Goal: Transaction & Acquisition: Book appointment/travel/reservation

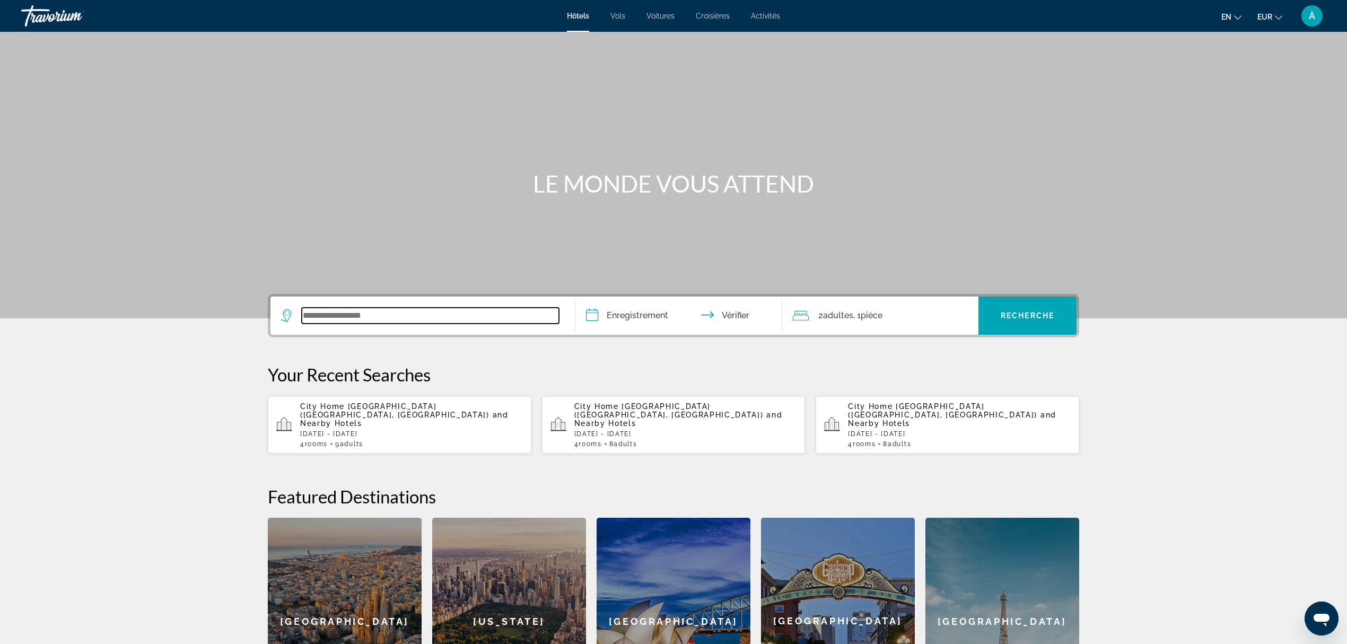
click at [386, 315] on input "Widget de recherche" at bounding box center [430, 316] width 257 height 16
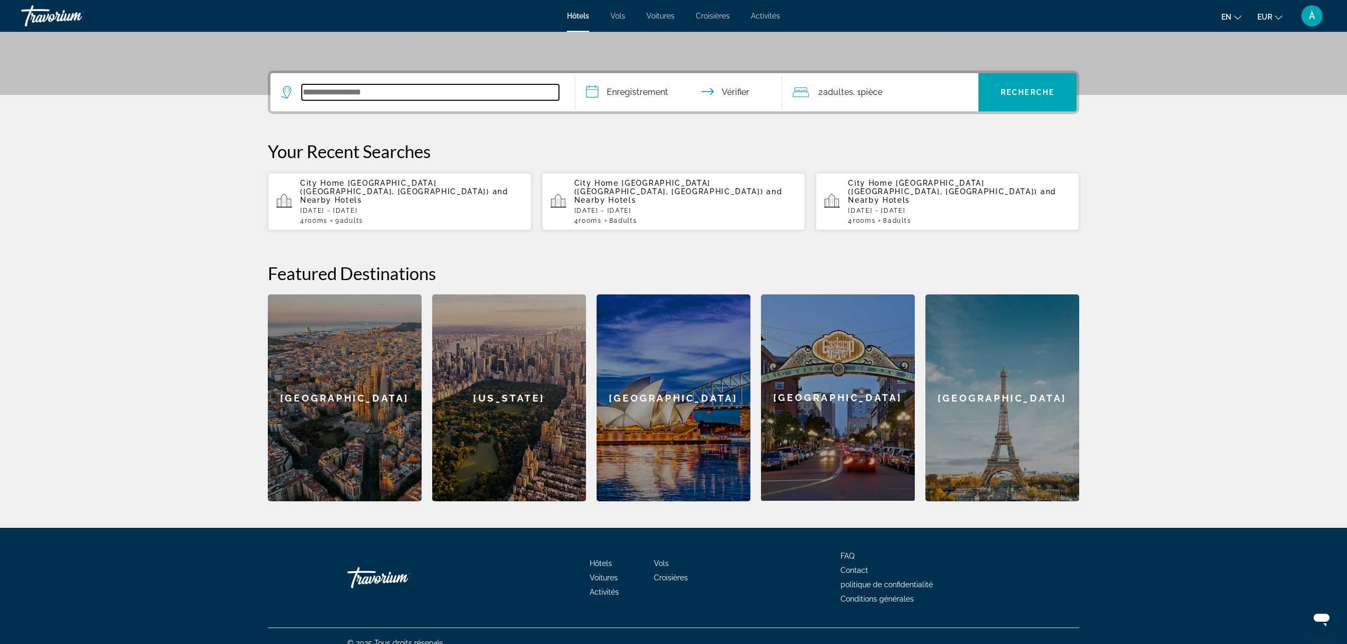
scroll to position [228, 0]
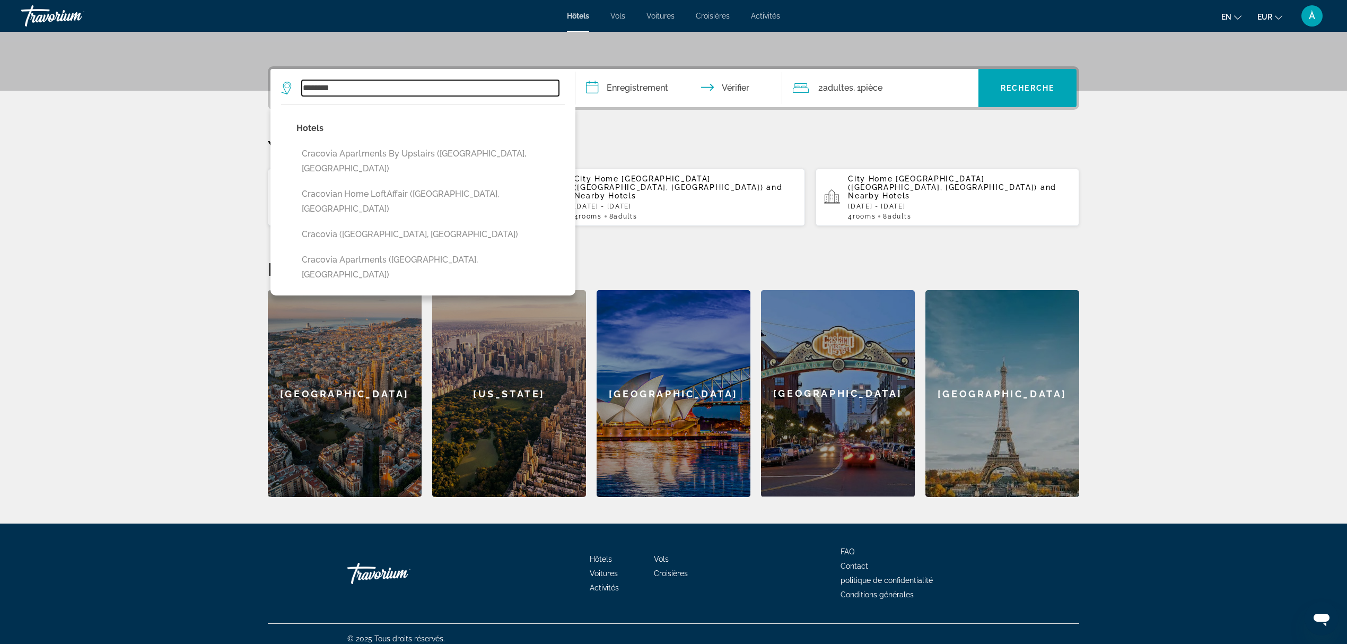
type input "********"
click at [820, 158] on div "Your Recent Searches City Home [GEOGRAPHIC_DATA] ([GEOGRAPHIC_DATA], [GEOGRAPHI…" at bounding box center [674, 181] width 812 height 90
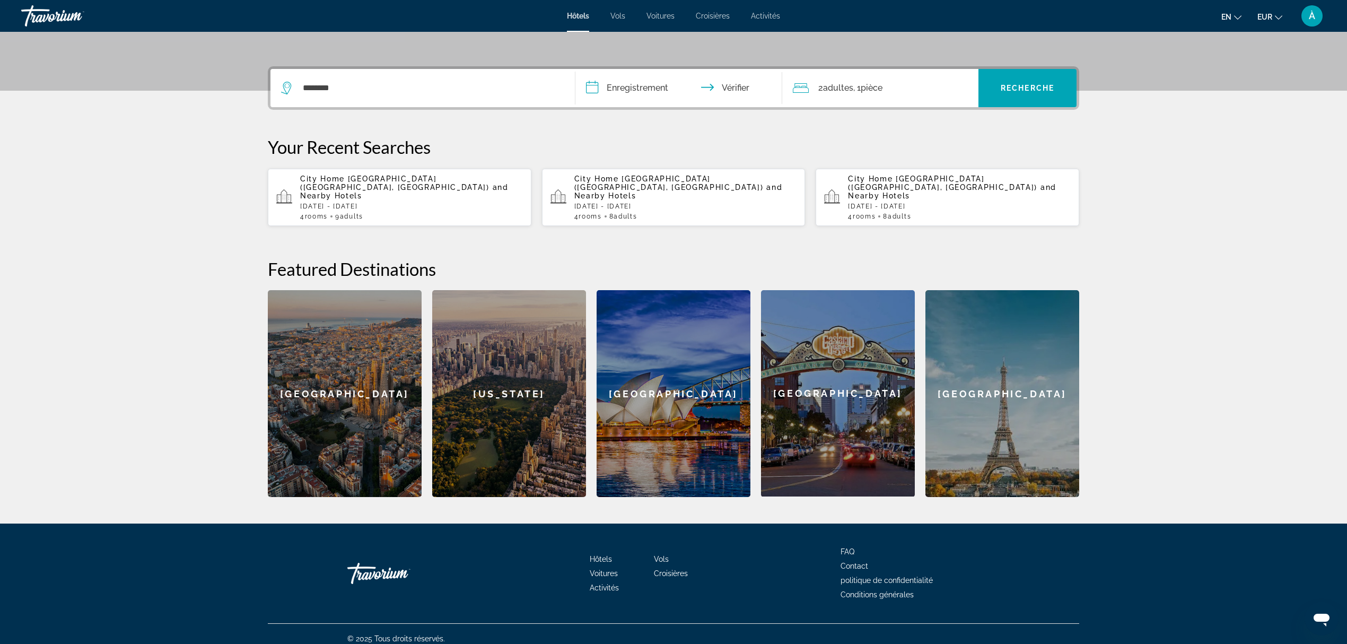
click at [644, 88] on input "**********" at bounding box center [681, 89] width 211 height 41
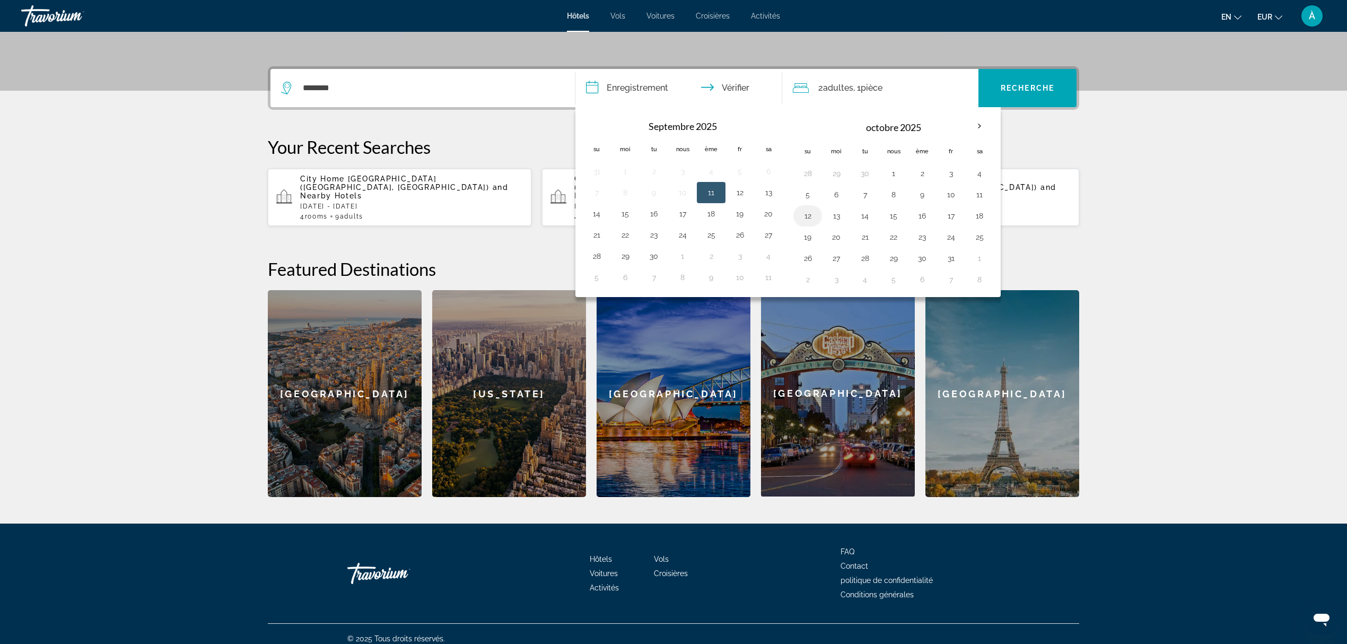
click at [812, 217] on button "12" at bounding box center [807, 215] width 17 height 15
click at [869, 214] on button "14" at bounding box center [865, 215] width 17 height 15
type input "**********"
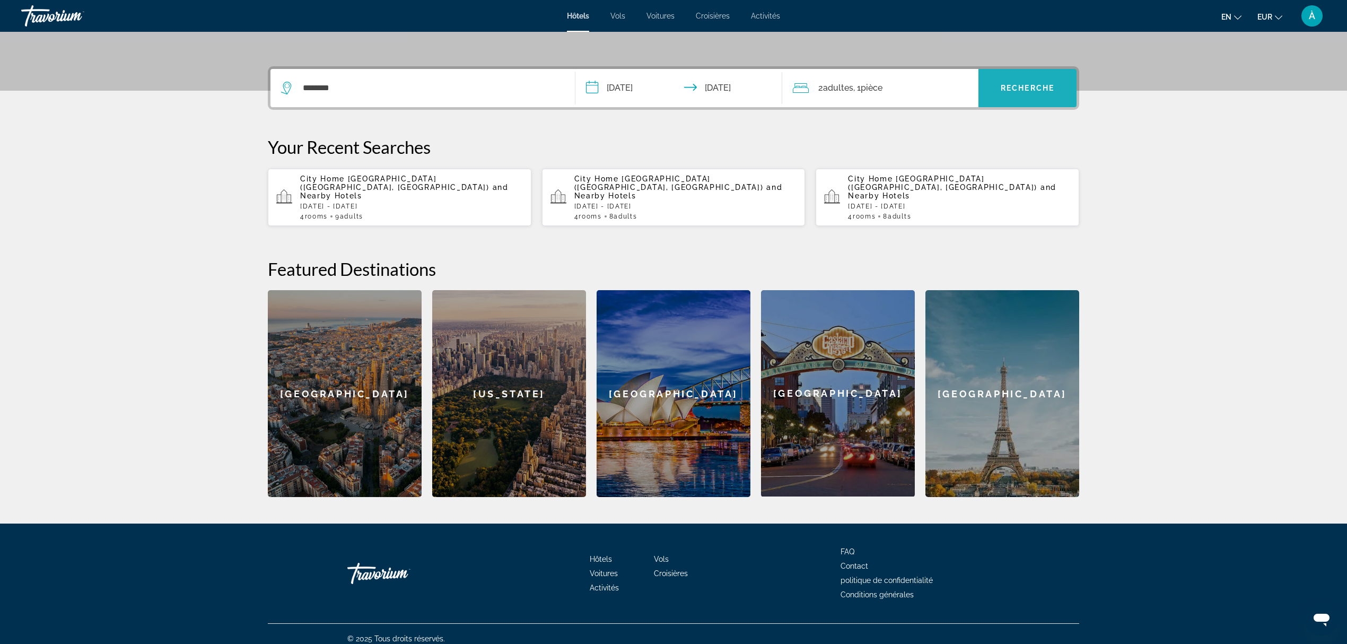
drag, startPoint x: 1032, startPoint y: 81, endPoint x: 1014, endPoint y: 92, distance: 20.5
click at [1032, 81] on span "Widget de recherche" at bounding box center [1028, 87] width 98 height 25
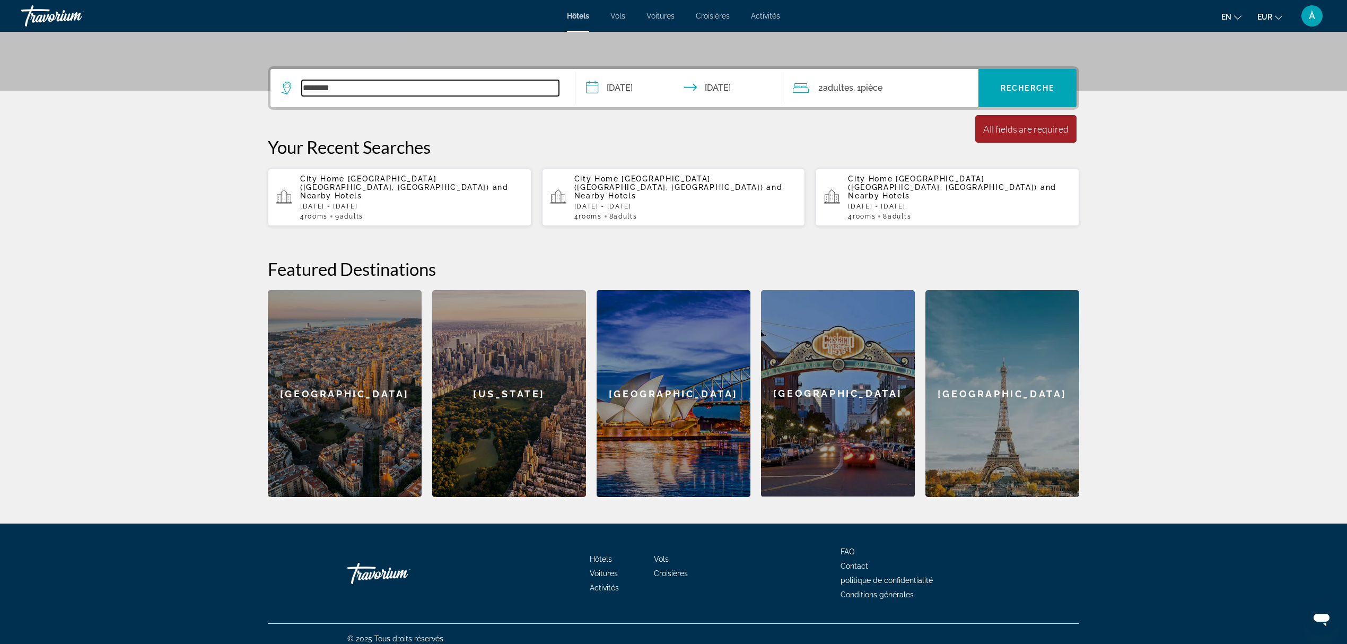
click at [321, 91] on input "********" at bounding box center [430, 88] width 257 height 16
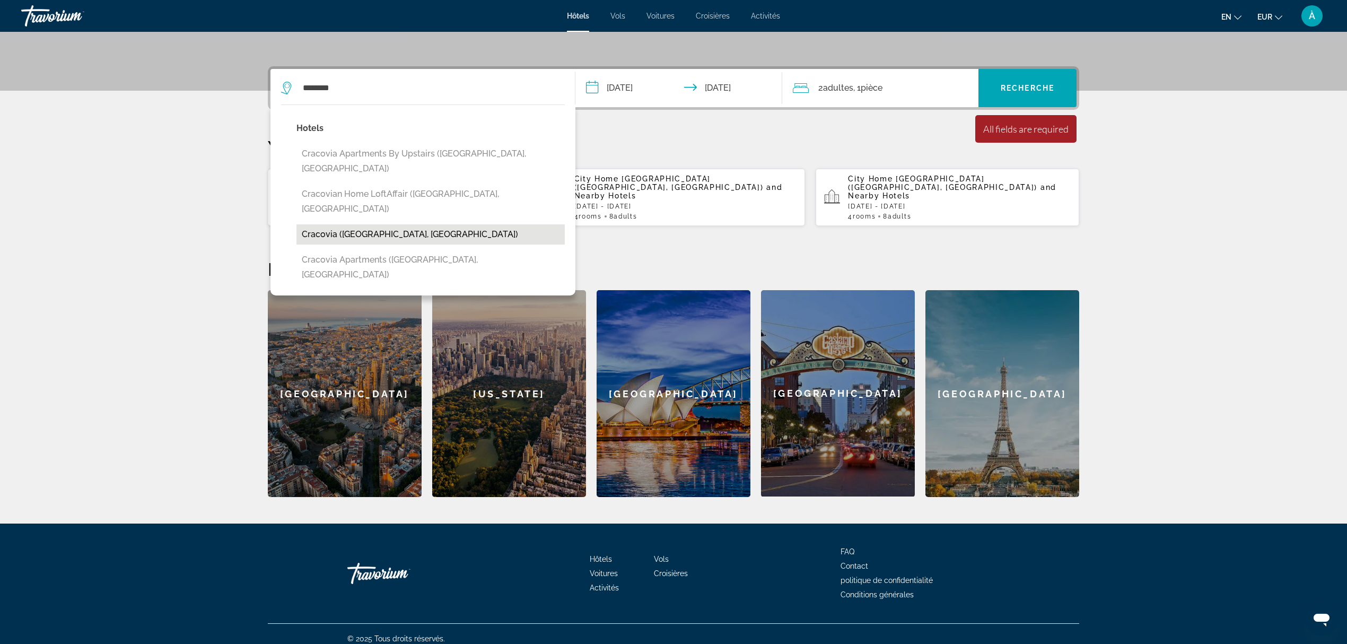
click at [352, 224] on button "Cracovia (Krakow, PL)" at bounding box center [431, 234] width 268 height 20
type input "**********"
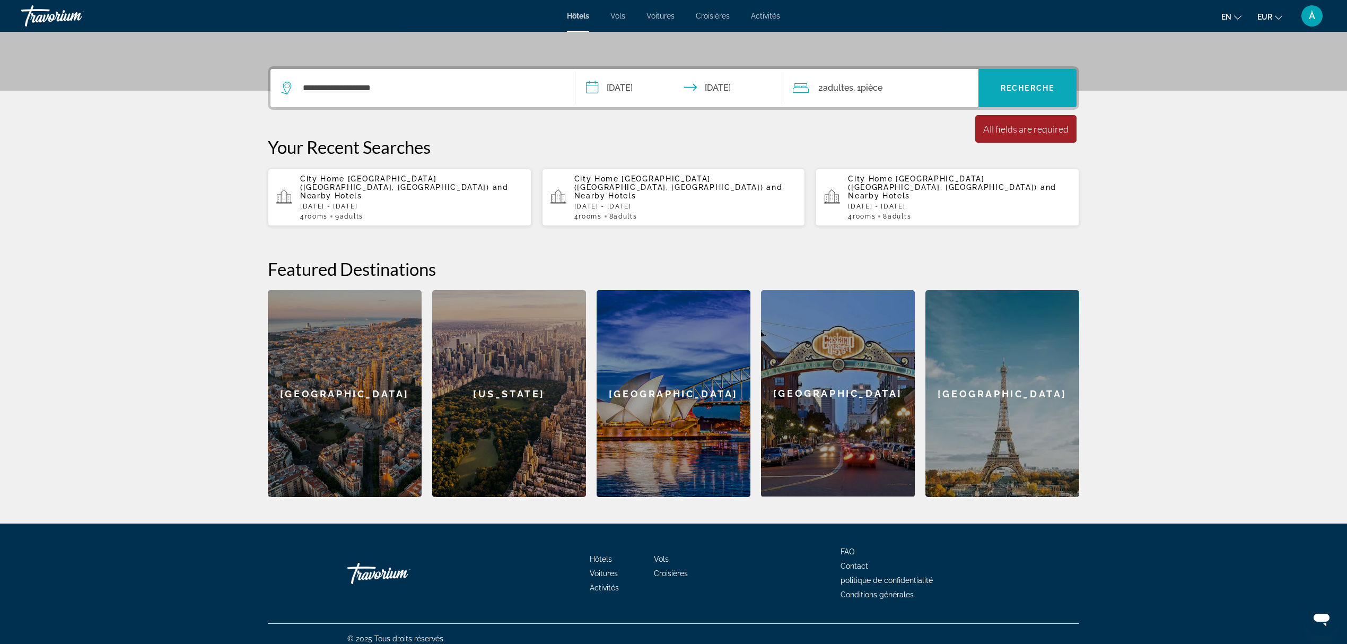
click at [1025, 85] on font "Recherche" at bounding box center [1028, 88] width 54 height 8
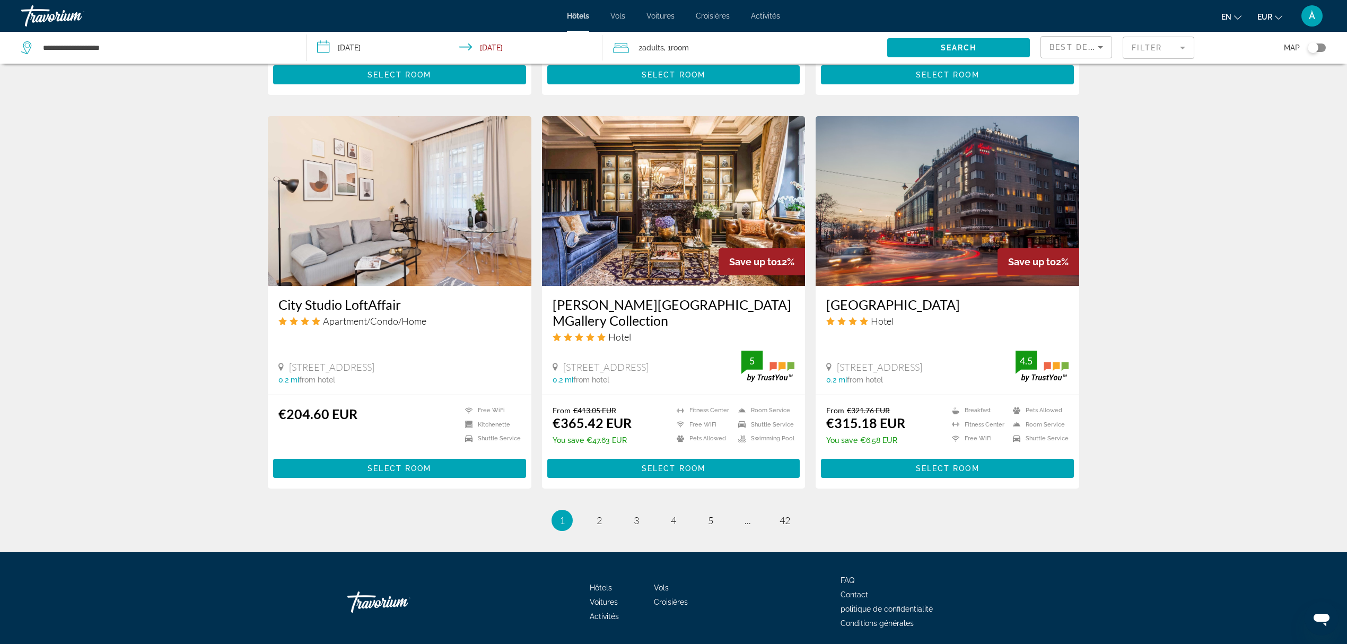
scroll to position [1163, 0]
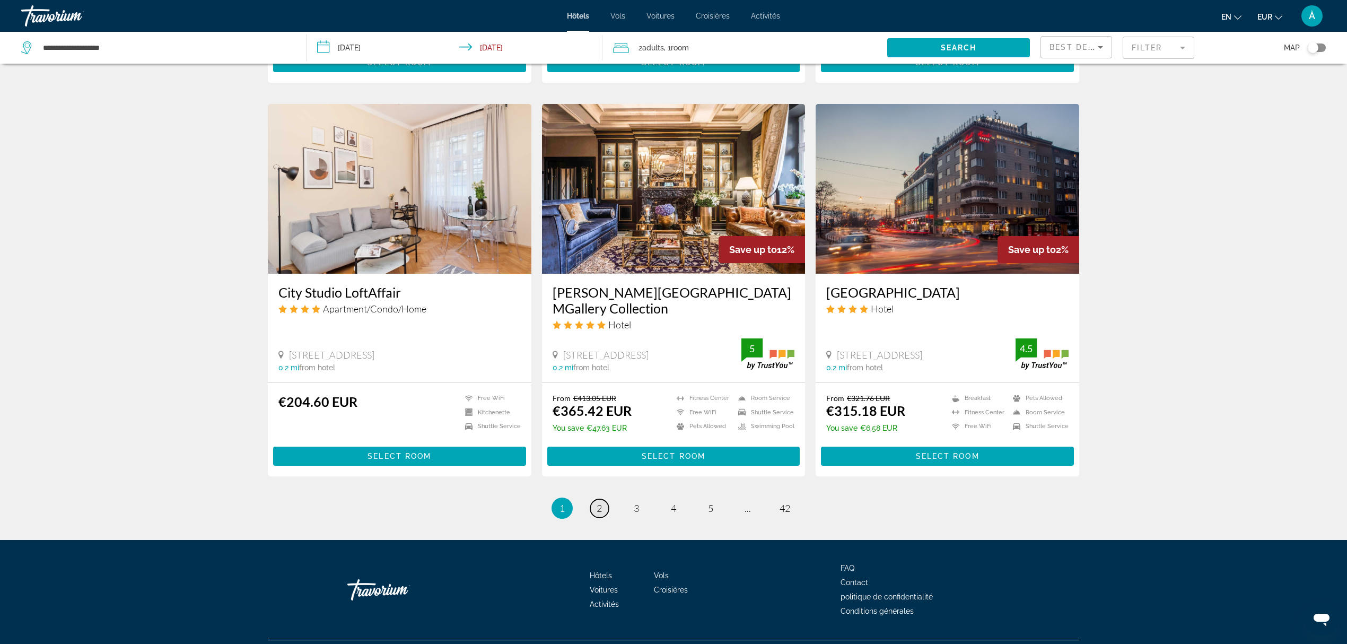
click at [599, 502] on span "2" at bounding box center [599, 508] width 5 height 12
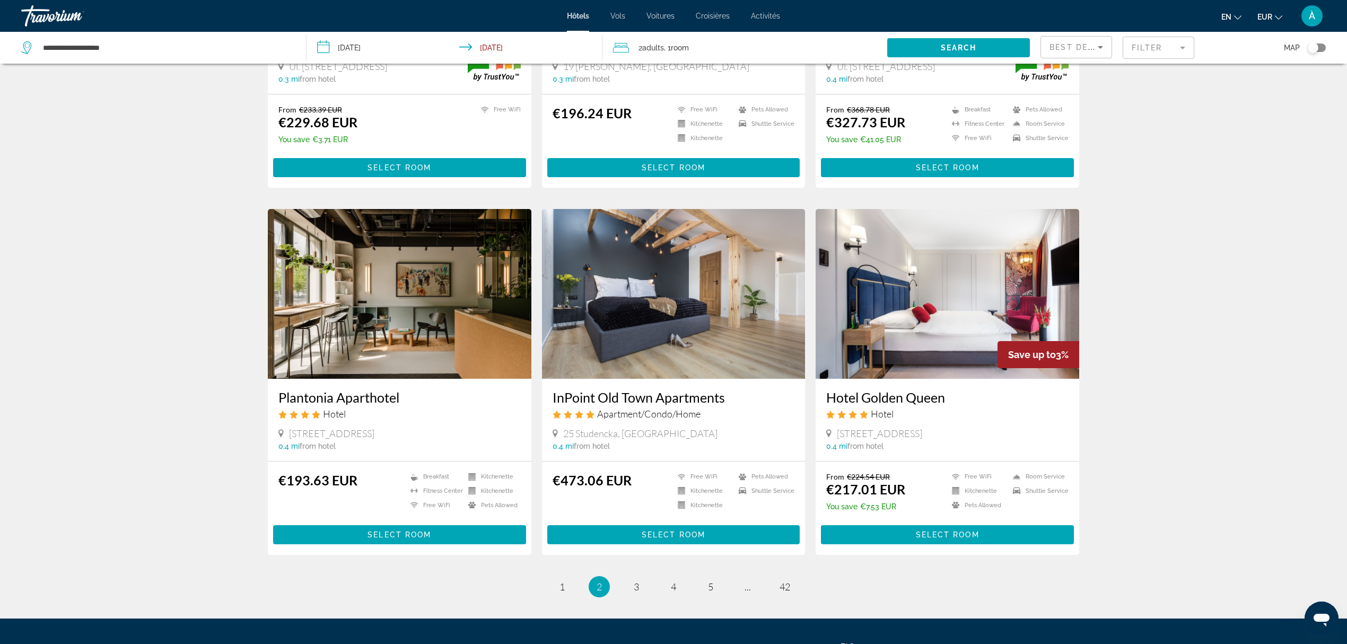
scroll to position [1061, 0]
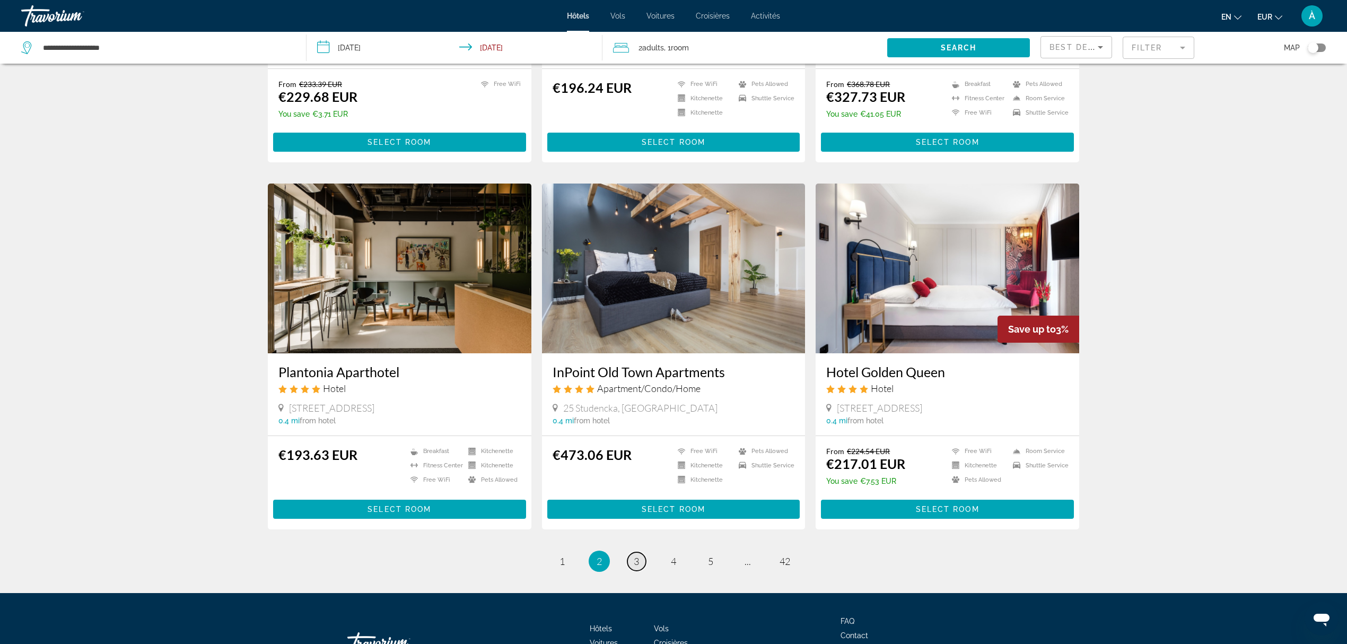
click at [635, 555] on span "3" at bounding box center [636, 561] width 5 height 12
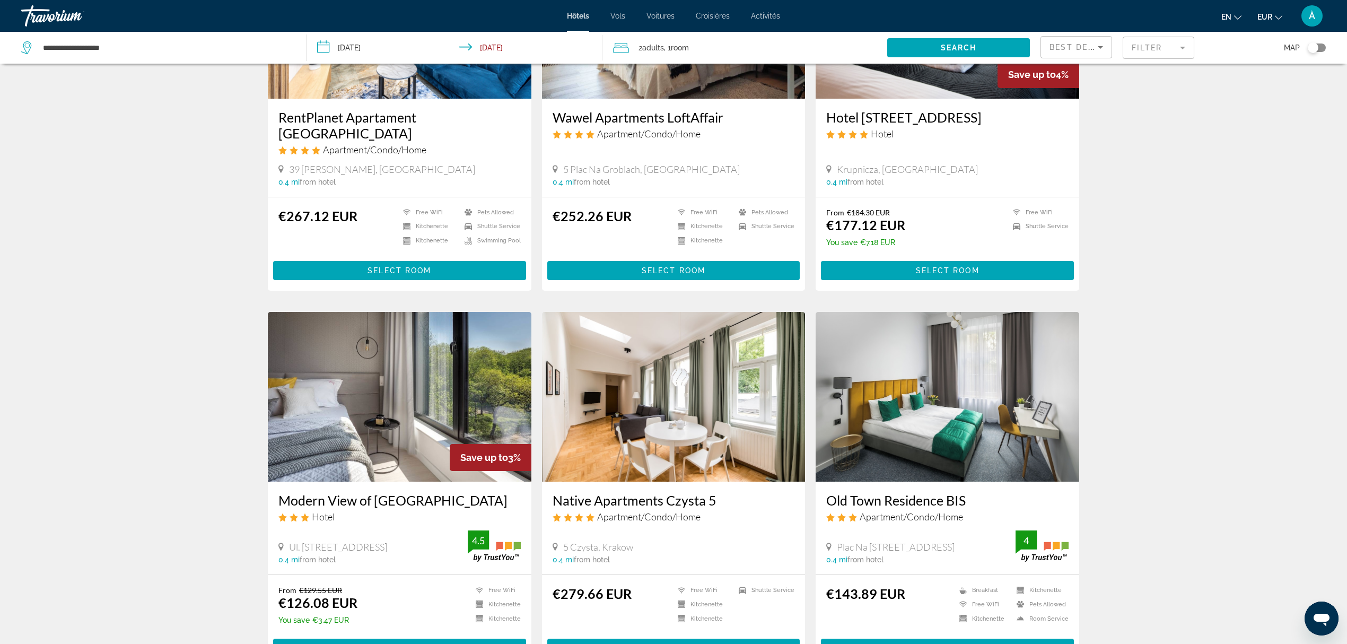
scroll to position [212, 0]
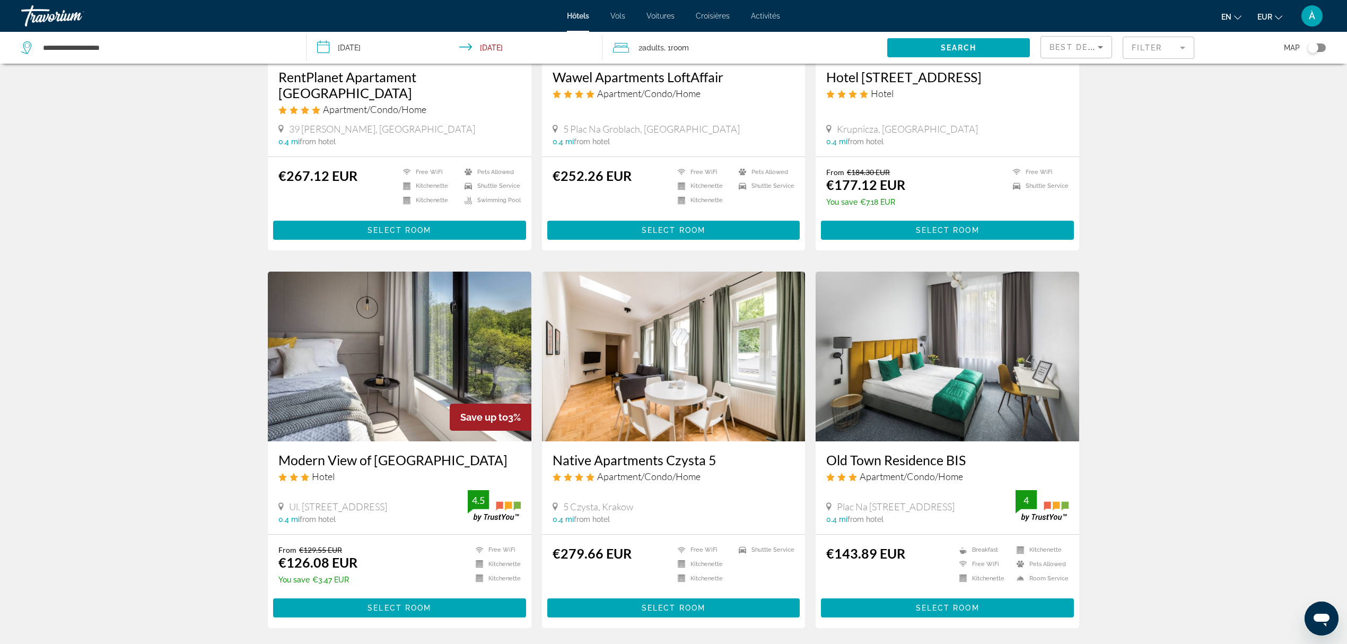
click at [932, 404] on img "Contenu principal" at bounding box center [948, 357] width 264 height 170
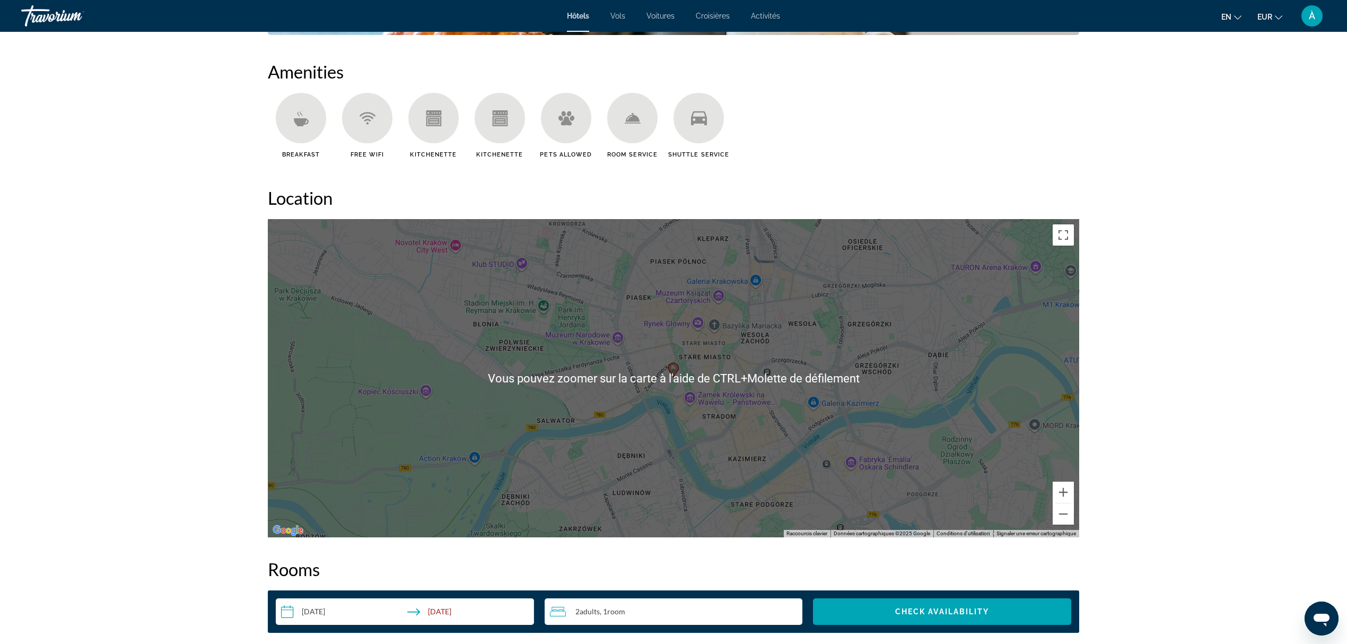
scroll to position [849, 0]
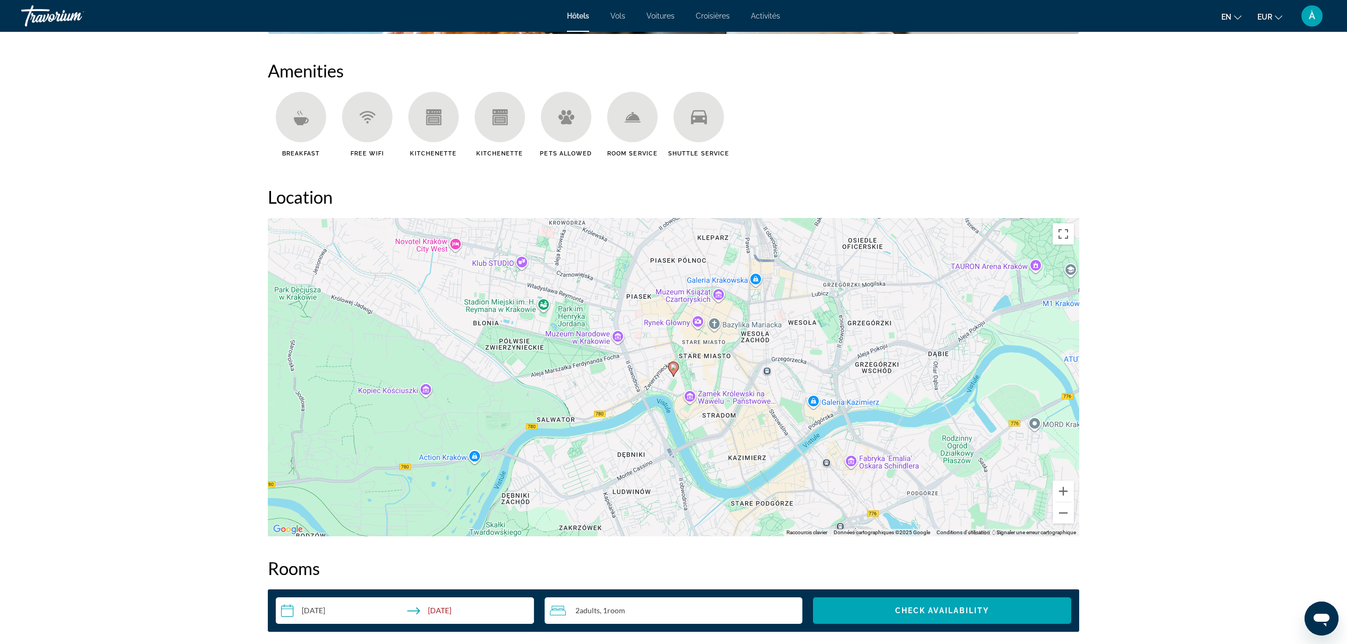
click at [731, 445] on div "Pour activer le glissement avec le clavier, appuyez sur Alt+Entrée. Une fois ce…" at bounding box center [674, 377] width 812 height 318
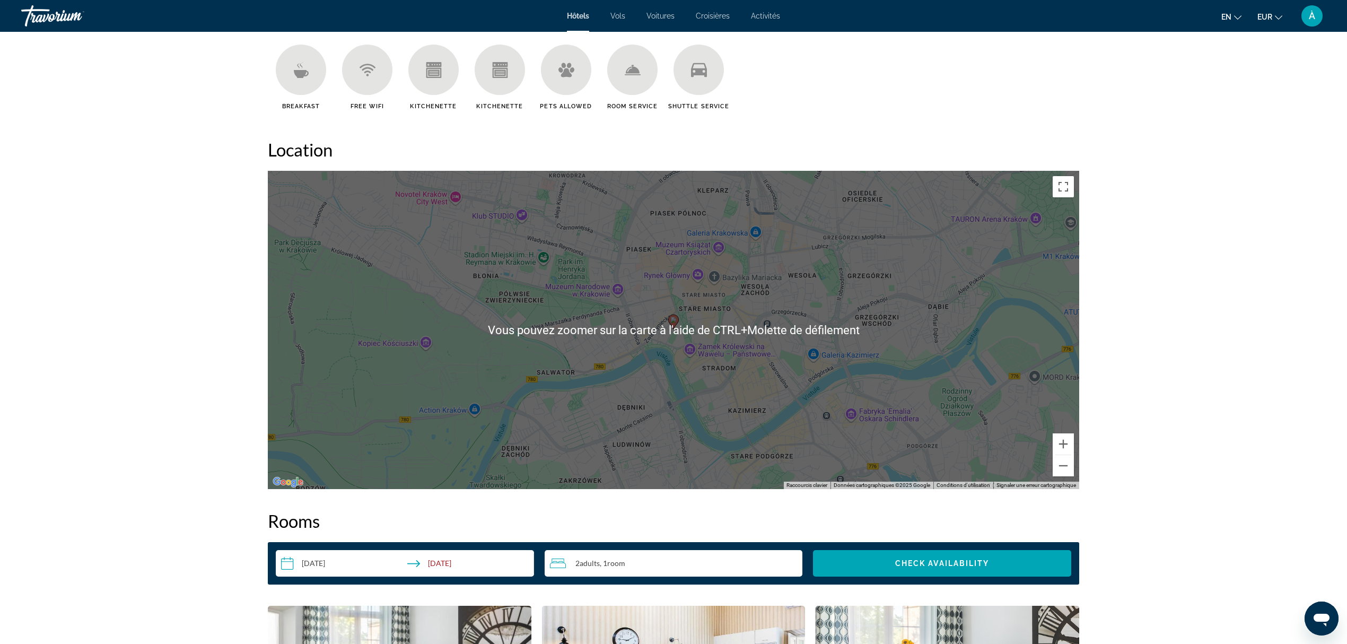
scroll to position [919, 0]
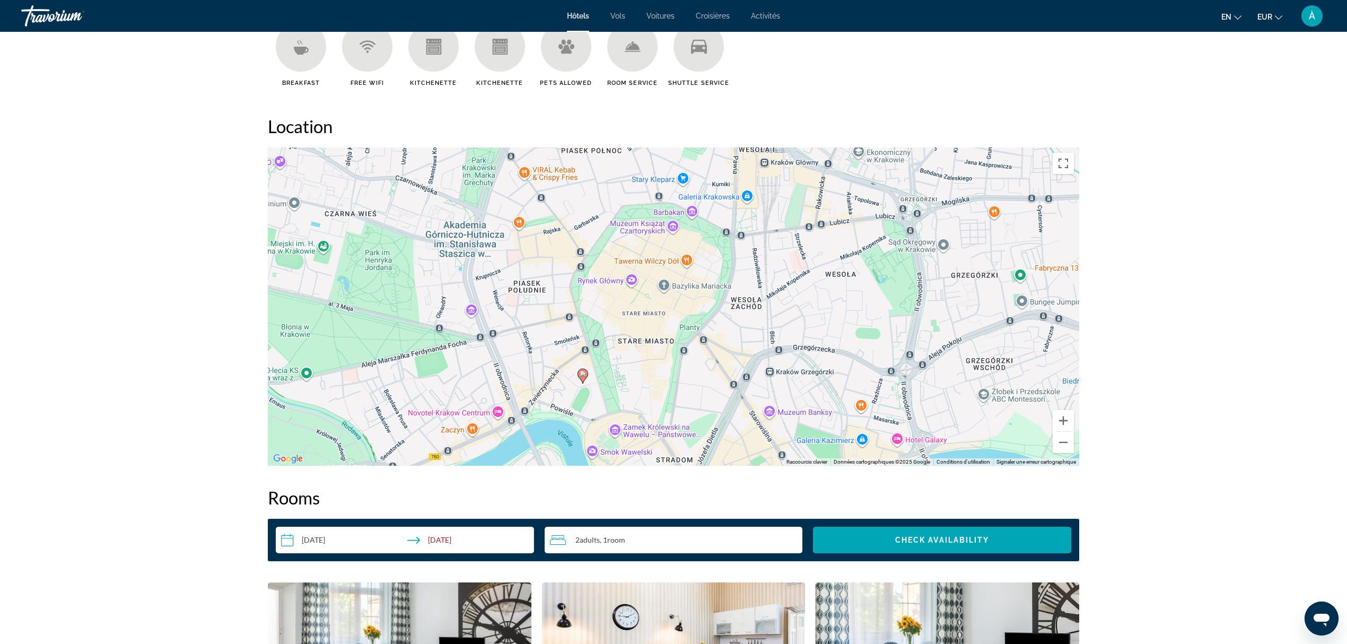
drag, startPoint x: 743, startPoint y: 350, endPoint x: 754, endPoint y: 397, distance: 48.1
click at [754, 397] on div "Pour activer le glissement avec le clavier, appuyez sur Alt+Entrée. Une fois ce…" at bounding box center [674, 306] width 812 height 318
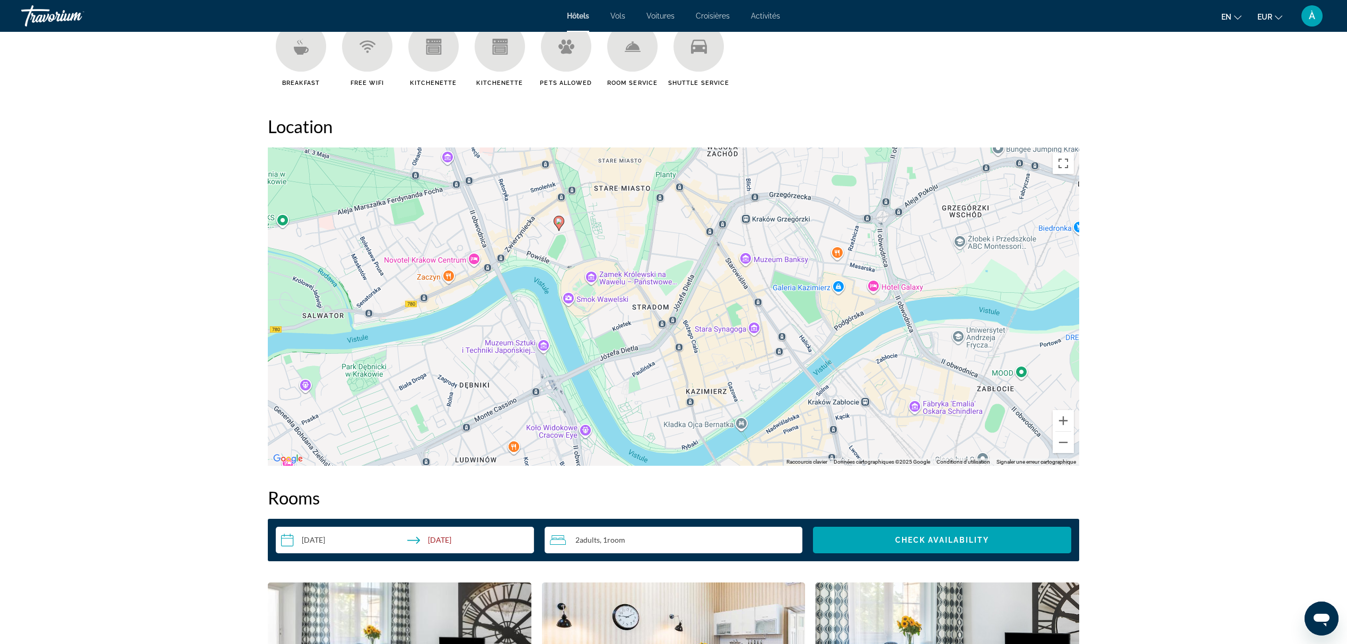
drag, startPoint x: 665, startPoint y: 384, endPoint x: 641, endPoint y: 230, distance: 155.8
click at [641, 230] on div "Pour activer le glissement avec le clavier, appuyez sur Alt+Entrée. Une fois ce…" at bounding box center [674, 306] width 812 height 318
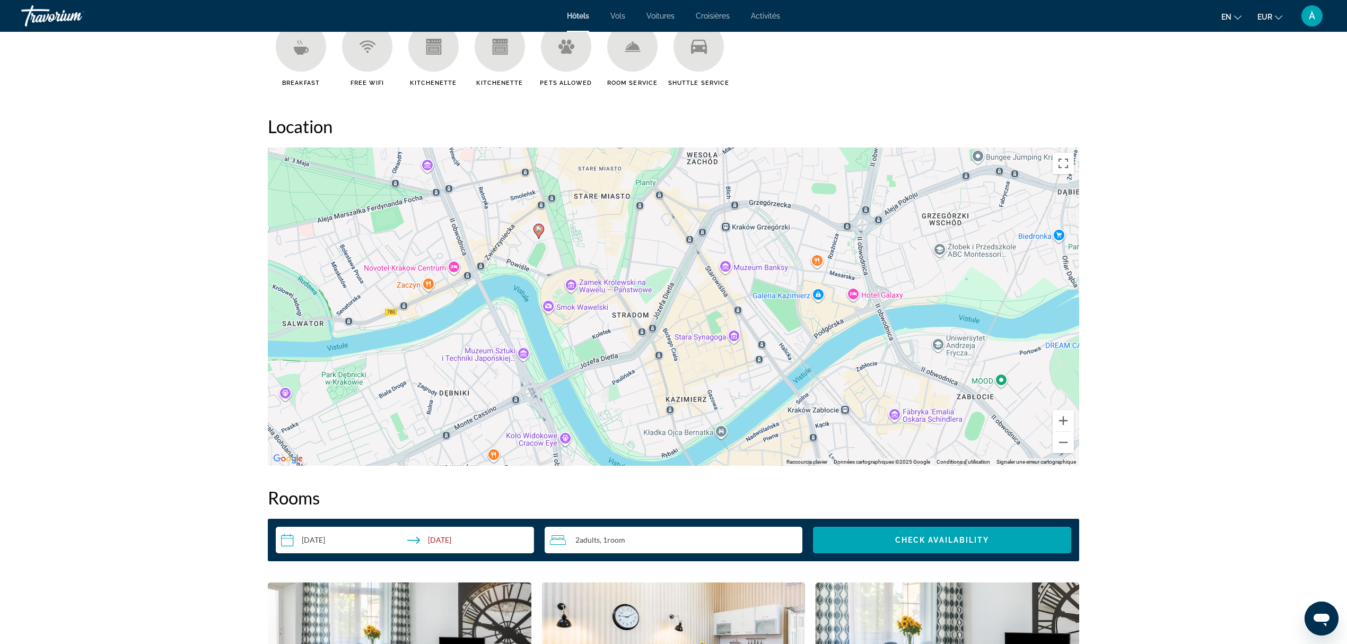
drag, startPoint x: 710, startPoint y: 310, endPoint x: 689, endPoint y: 318, distance: 22.7
click at [689, 318] on div "Pour activer le glissement avec le clavier, appuyez sur Alt+Entrée. Une fois ce…" at bounding box center [674, 306] width 812 height 318
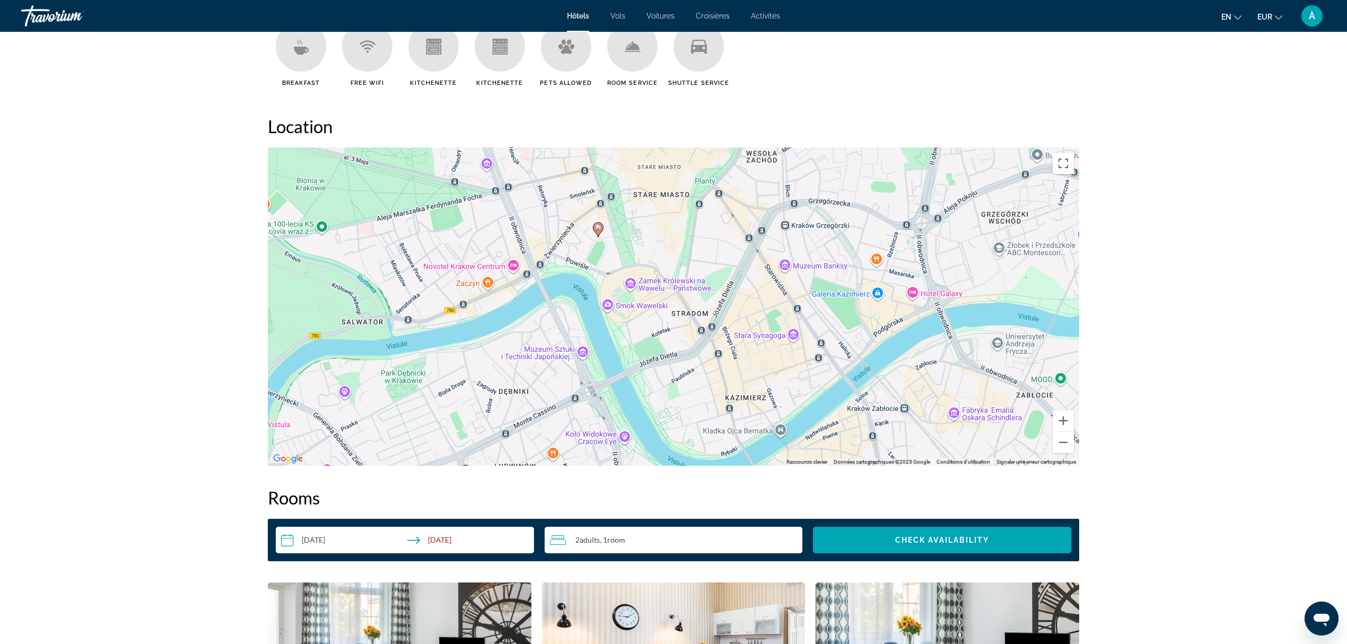
drag, startPoint x: 690, startPoint y: 314, endPoint x: 748, endPoint y: 312, distance: 57.8
click at [748, 312] on div "Pour activer le glissement avec le clavier, appuyez sur Alt+Entrée. Une fois ce…" at bounding box center [674, 306] width 812 height 318
click at [491, 264] on div "Pour activer le glissement avec le clavier, appuyez sur Alt+Entrée. Une fois ce…" at bounding box center [674, 306] width 812 height 318
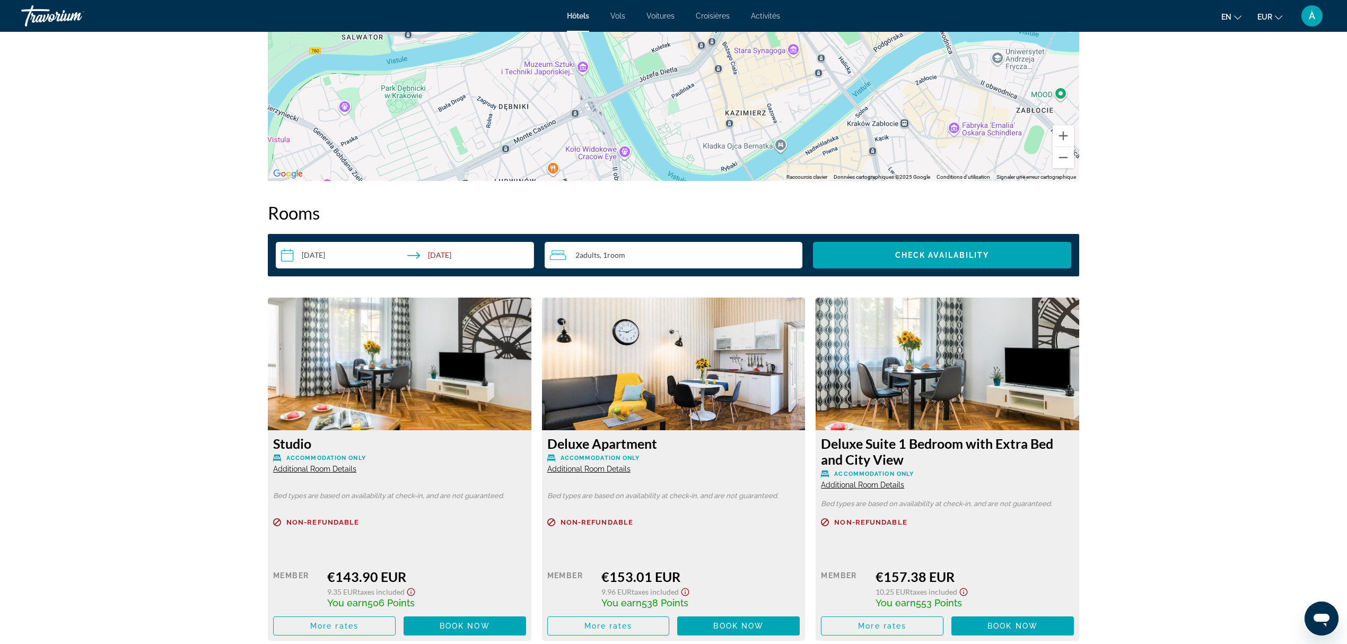
scroll to position [1061, 0]
